Goal: Find specific page/section: Find specific page/section

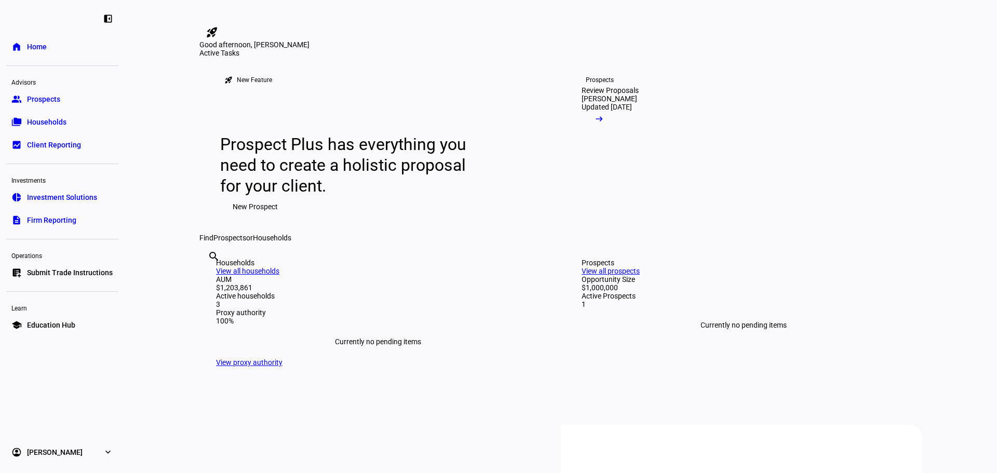
click at [35, 124] on span "Households" at bounding box center [46, 122] width 39 height 10
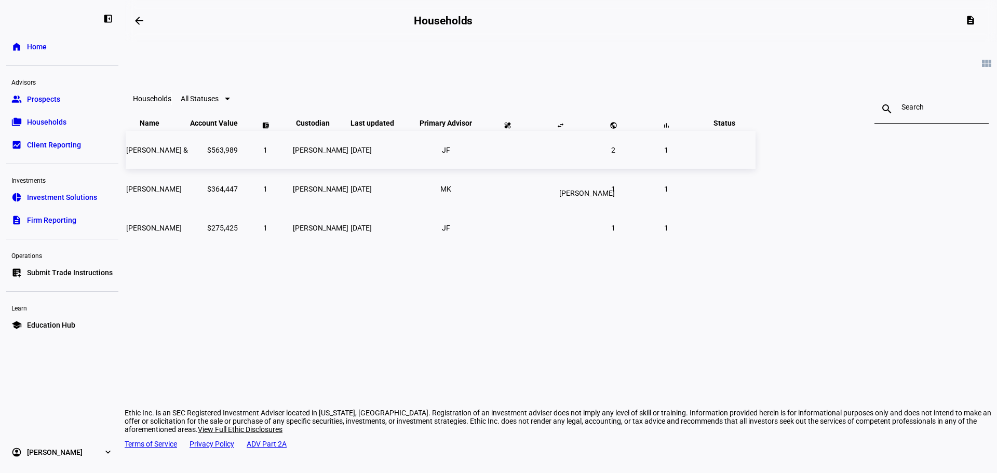
click at [455, 159] on li "JF" at bounding box center [446, 150] width 19 height 19
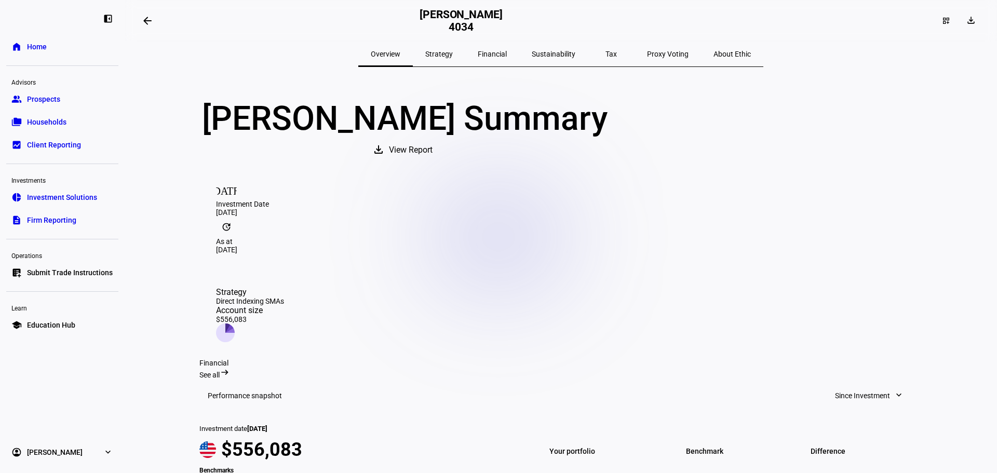
click at [453, 51] on span "Strategy" at bounding box center [439, 53] width 28 height 7
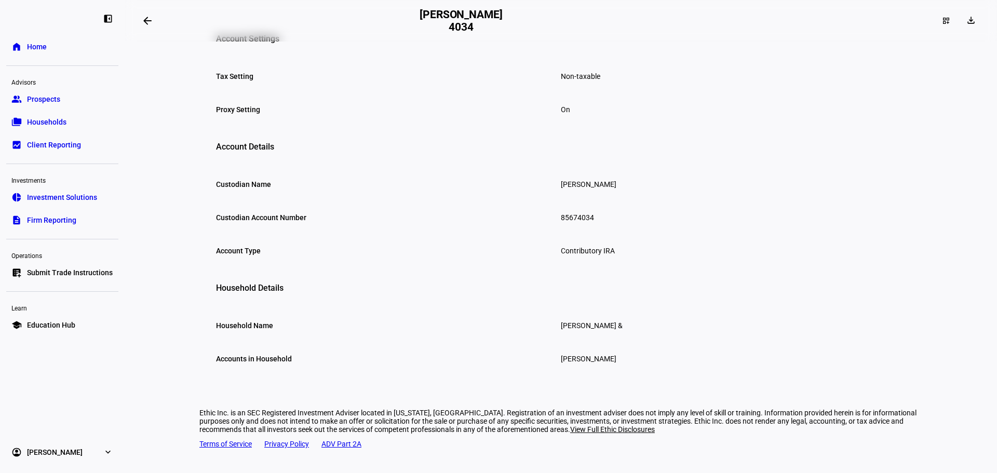
scroll to position [178, 0]
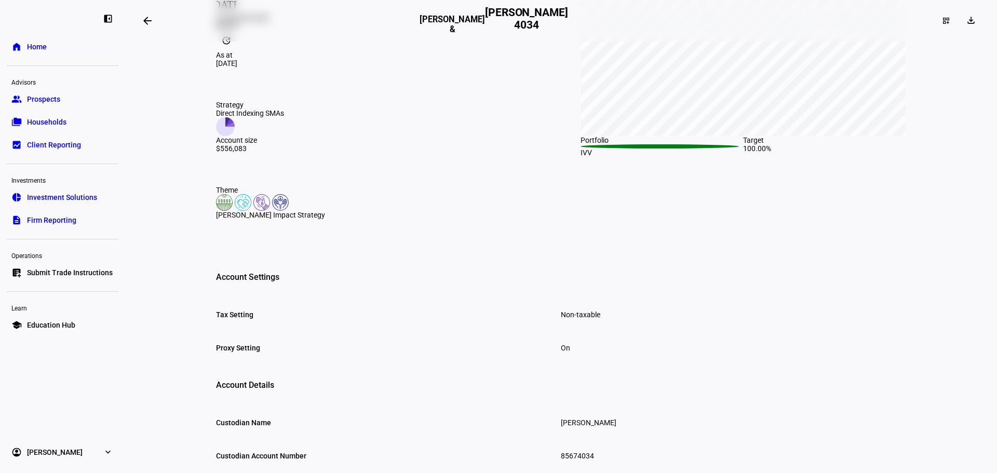
click at [78, 144] on span "Client Reporting" at bounding box center [54, 145] width 54 height 10
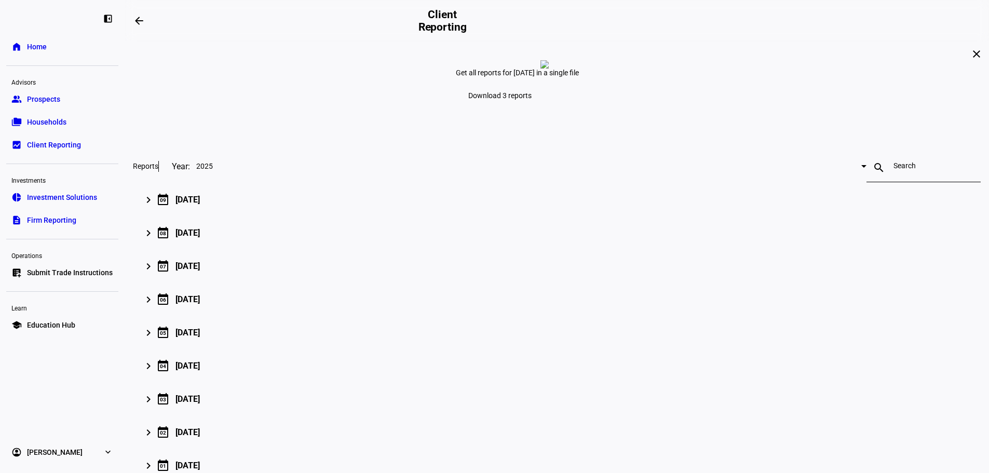
click at [48, 119] on span "Households" at bounding box center [46, 122] width 39 height 10
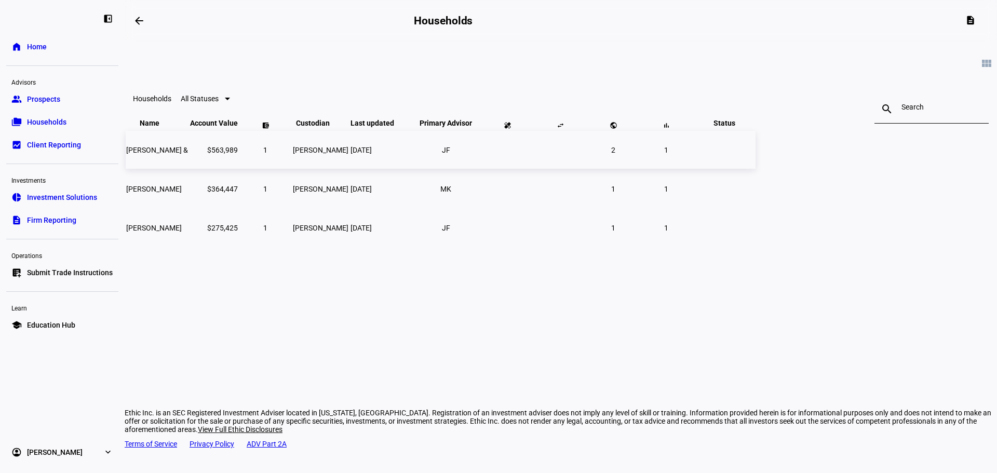
click at [188, 154] on span "[PERSON_NAME] &" at bounding box center [157, 150] width 62 height 8
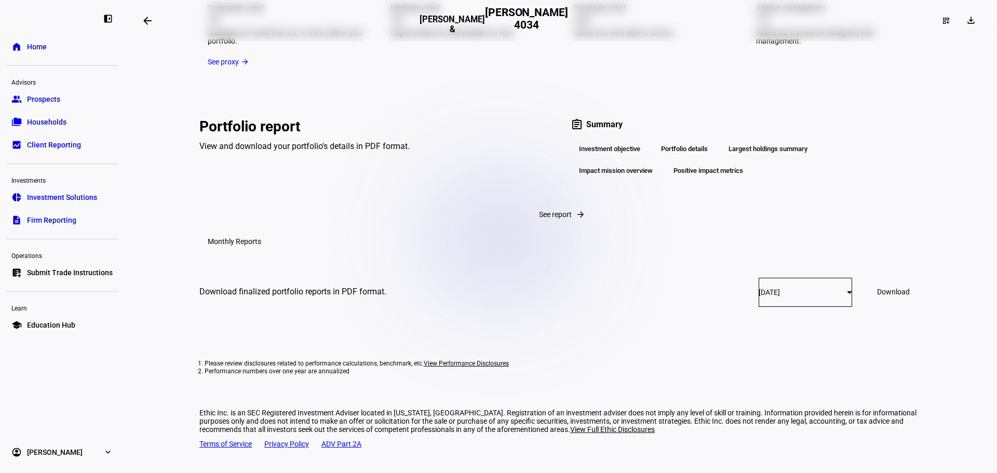
scroll to position [1612, 0]
click at [49, 51] on link "home Home" at bounding box center [62, 46] width 112 height 21
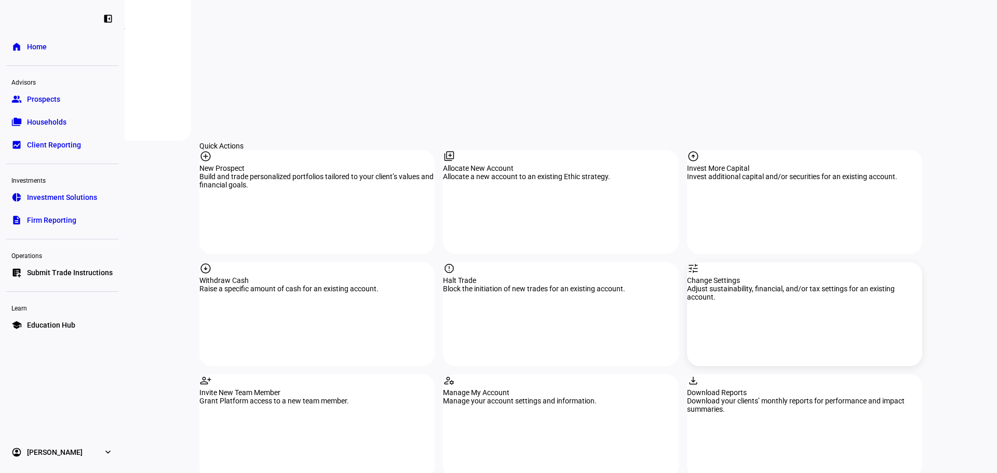
scroll to position [987, 0]
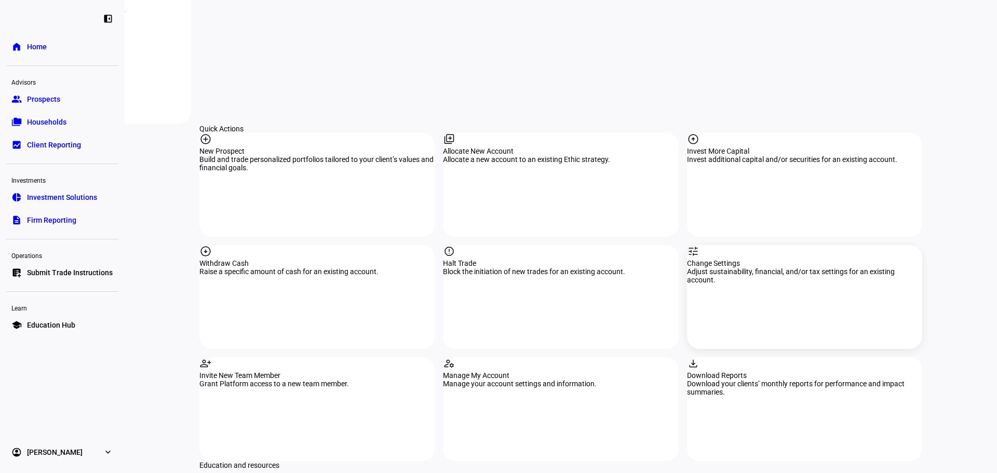
click at [781, 245] on div "tune Change Settings Adjust sustainability, financial, and/or tax settings for …" at bounding box center [804, 297] width 235 height 104
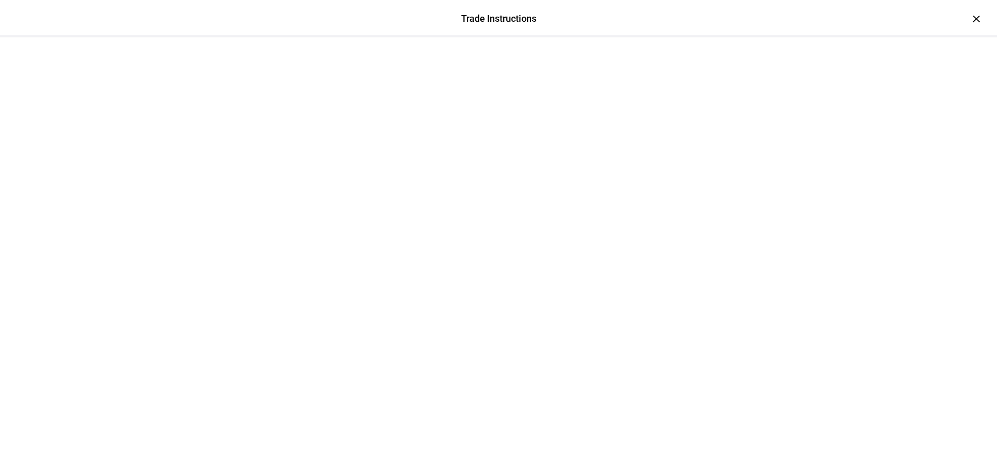
click at [810, 37] on div at bounding box center [498, 63] width 623 height 52
